Goal: Entertainment & Leisure: Consume media (video, audio)

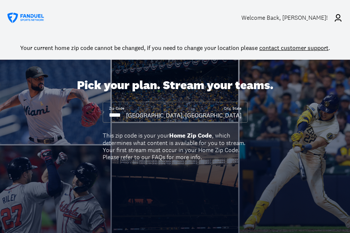
click at [295, 16] on div "Welcome Back , [PERSON_NAME]!" at bounding box center [285, 17] width 86 height 7
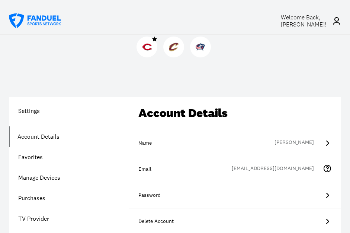
click at [147, 45] on img at bounding box center [147, 47] width 10 height 10
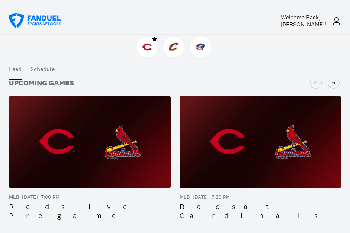
scroll to position [144, 0]
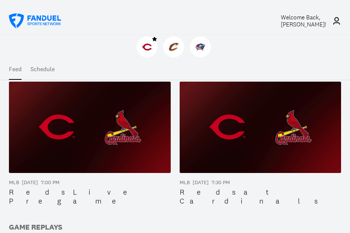
click at [284, 130] on img at bounding box center [261, 127] width 162 height 91
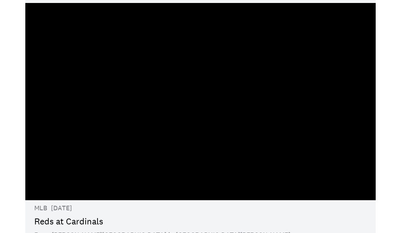
scroll to position [28, 0]
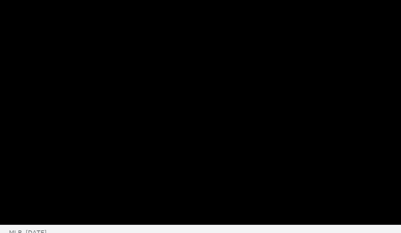
scroll to position [28, 0]
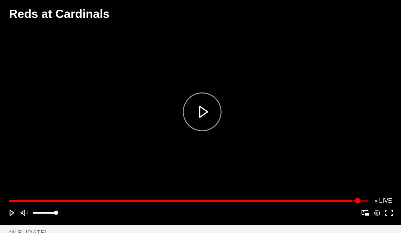
click at [11, 216] on button "Play" at bounding box center [12, 213] width 12 height 12
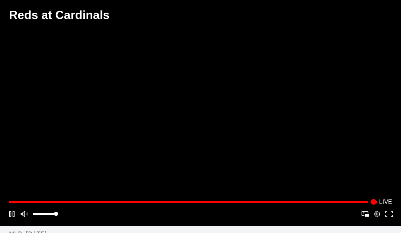
scroll to position [2, 0]
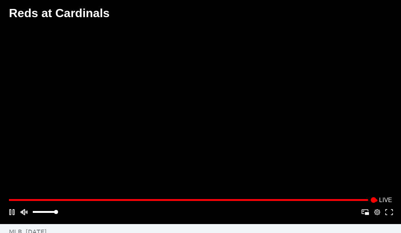
click at [24, 215] on button "Mute" at bounding box center [24, 212] width 12 height 12
click at [23, 215] on button "Mute" at bounding box center [24, 212] width 12 height 12
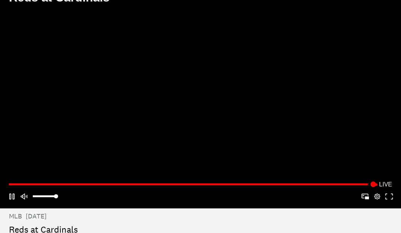
scroll to position [0, 0]
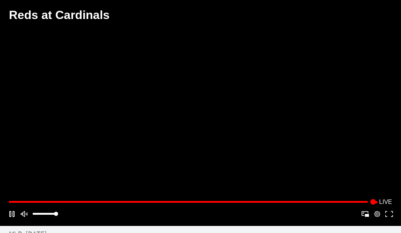
scroll to position [0, 0]
